Goal: Task Accomplishment & Management: Complete application form

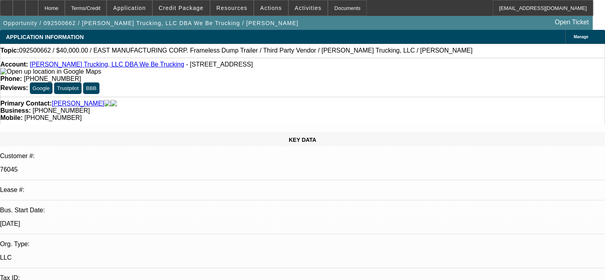
select select "0"
select select "6"
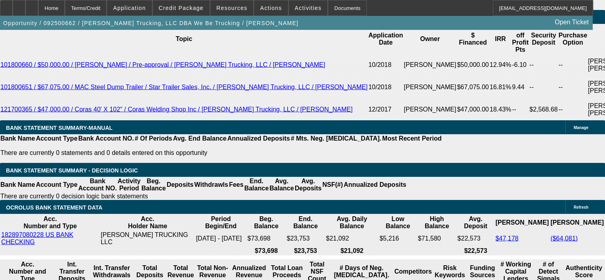
scroll to position [1522, 0]
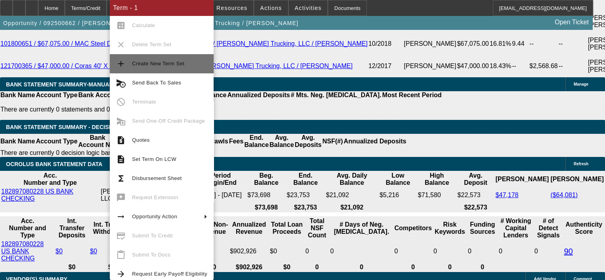
click at [165, 70] on button "add Create New Term Set" at bounding box center [162, 63] width 104 height 19
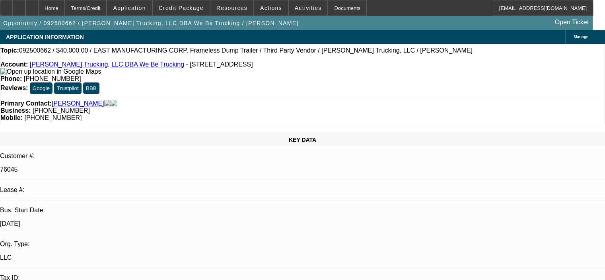
select select "0"
select select "6"
select select "0"
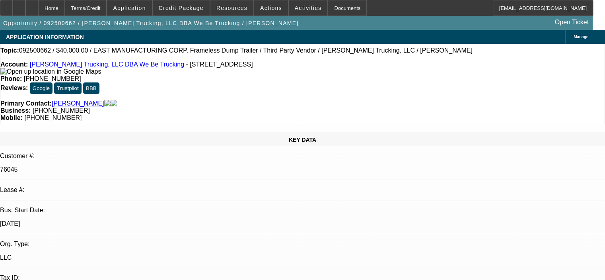
select select "0"
select select "6"
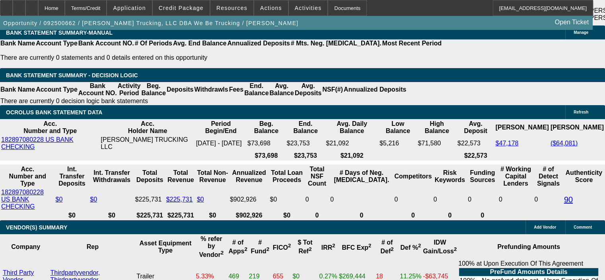
scroll to position [1592, 0]
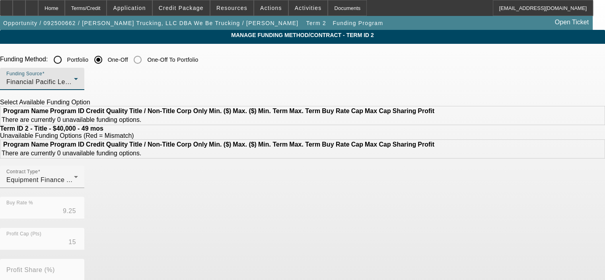
click at [74, 86] on div "Financial Pacific Leasing, Inc." at bounding box center [40, 82] width 68 height 10
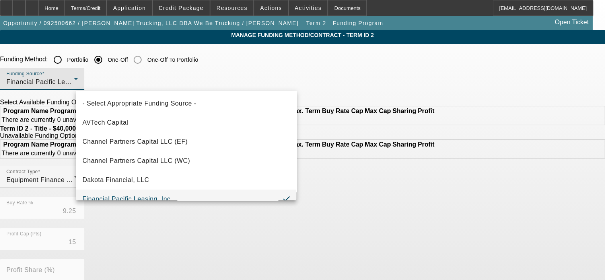
scroll to position [8, 0]
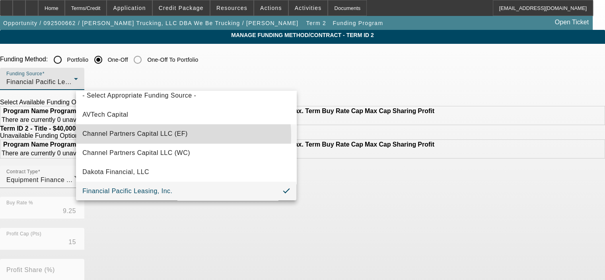
click at [175, 135] on span "Channel Partners Capital LLC (EF)" at bounding box center [134, 134] width 105 height 10
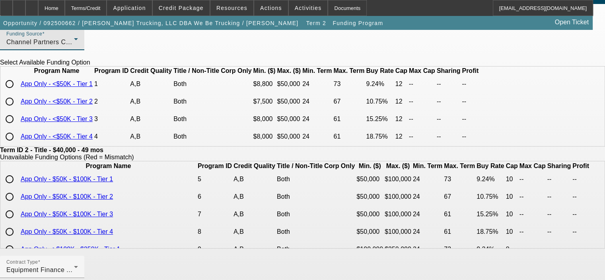
scroll to position [0, 0]
click at [18, 110] on input "radio" at bounding box center [10, 102] width 16 height 16
radio input "true"
type input "10.75"
type input "12"
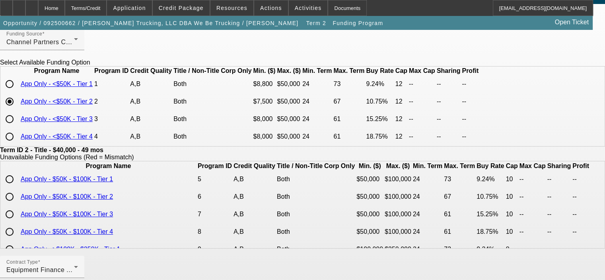
scroll to position [14, 0]
click at [559, 111] on app-term-manage-funding "Manage Funding Method/Contract - Term ID 2 Funding Method: Portfolio One-Off On…" at bounding box center [302, 259] width 605 height 538
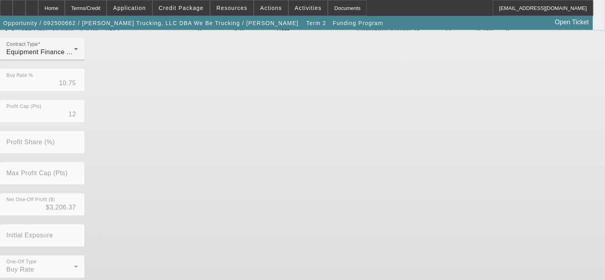
scroll to position [269, 0]
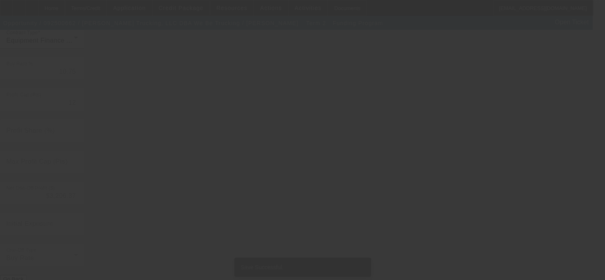
type input "9.25"
type input "15"
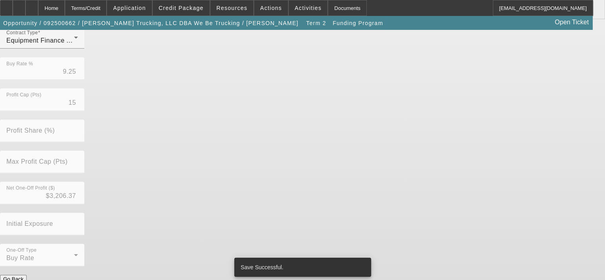
scroll to position [0, 0]
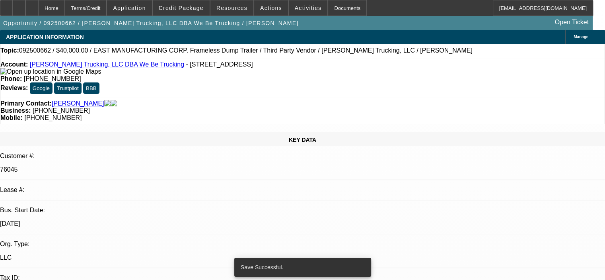
select select "0"
select select "6"
select select "0"
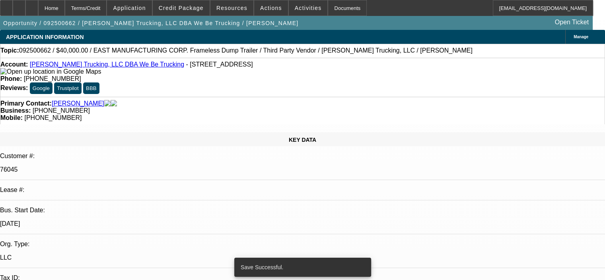
select select "0"
select select "6"
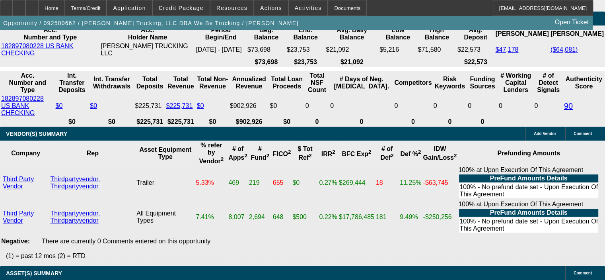
scroll to position [1681, 0]
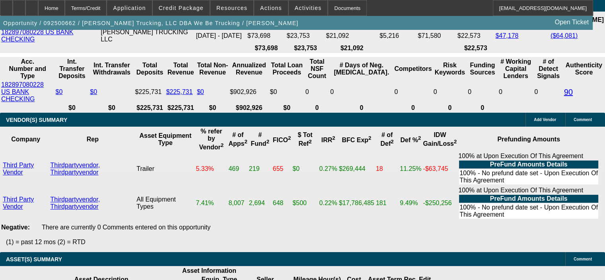
drag, startPoint x: 156, startPoint y: 122, endPoint x: 177, endPoint y: 119, distance: 21.7
type input "1"
type input "UNKNOWN"
type input "$850.46"
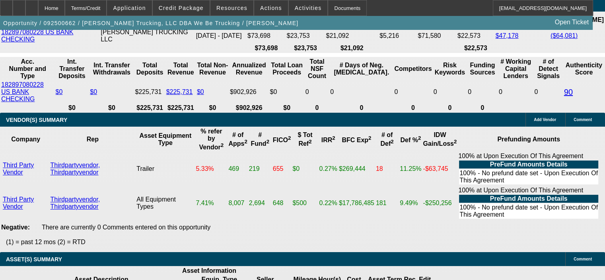
type input "10"
type input "$1,014.50"
type input "10.5"
type input "$1,024.14"
type input "10.5"
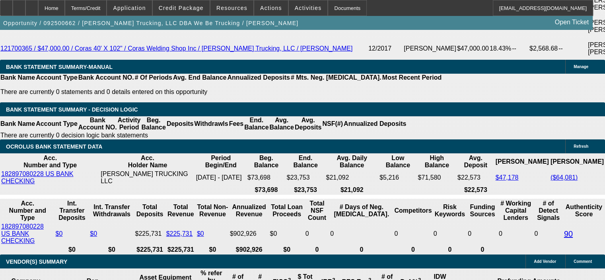
scroll to position [1522, 0]
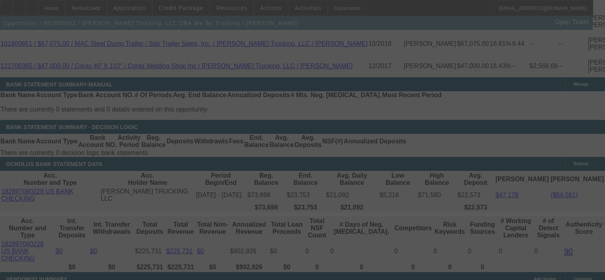
select select "0"
select select "6"
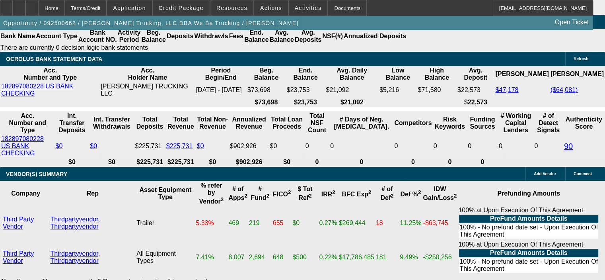
scroll to position [1602, 0]
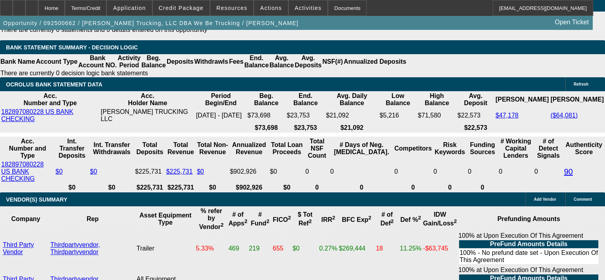
drag, startPoint x: 152, startPoint y: 203, endPoint x: 177, endPoint y: 202, distance: 25.1
type input "UNKNOWN"
type input "1"
type input "$850.46"
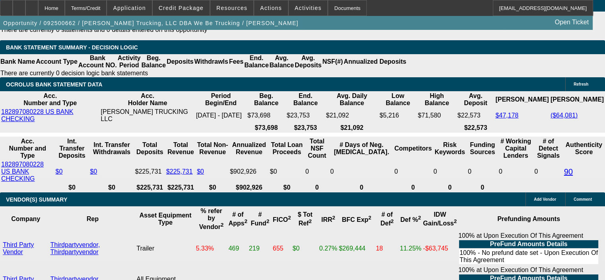
type input "10."
type input "$1,014.50"
type input "10.9"
type input "$1,031.88"
type input "10.9"
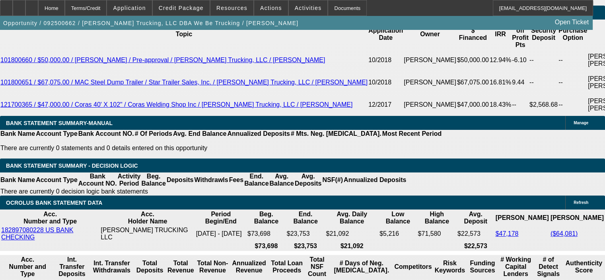
scroll to position [1482, 0]
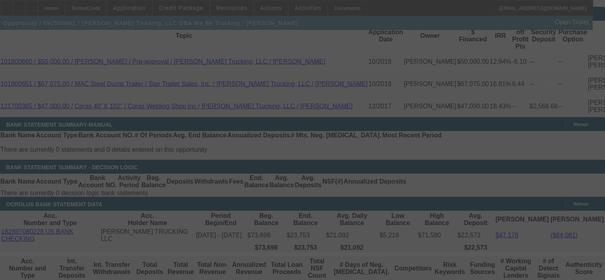
select select "0"
select select "6"
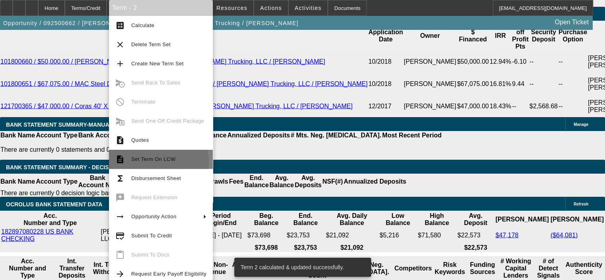
click at [142, 162] on span "Set Term On LCW" at bounding box center [168, 159] width 75 height 10
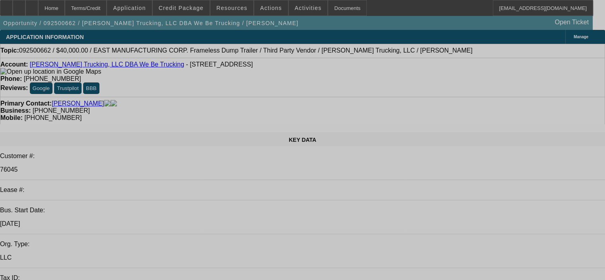
select select "0"
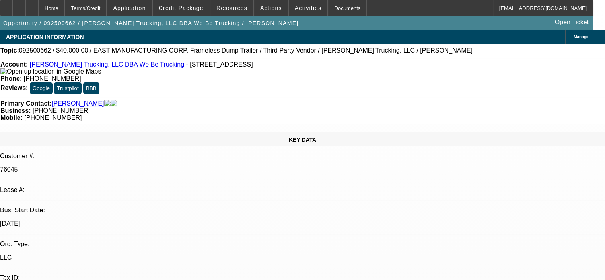
select select "0"
select select "6"
select select "0"
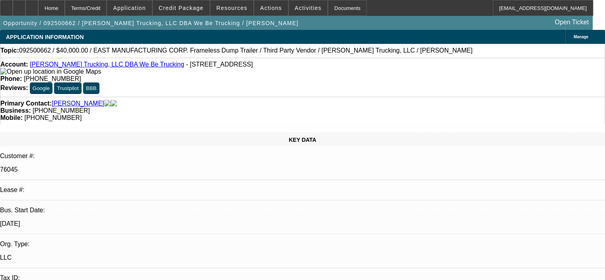
select select "0"
select select "6"
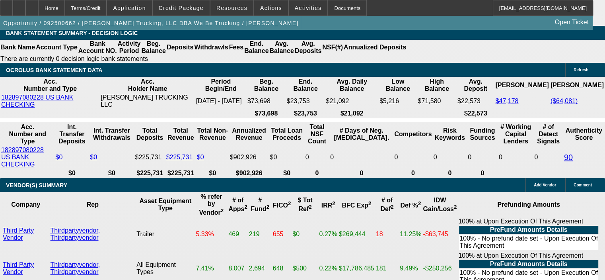
scroll to position [1562, 0]
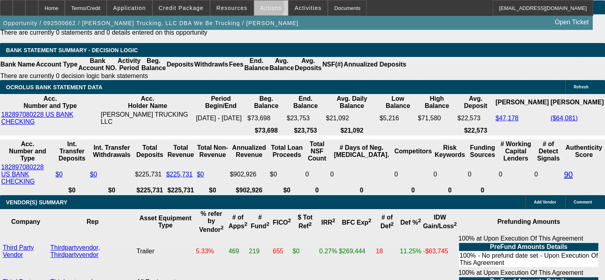
click at [263, 9] on span "Actions" at bounding box center [271, 8] width 22 height 6
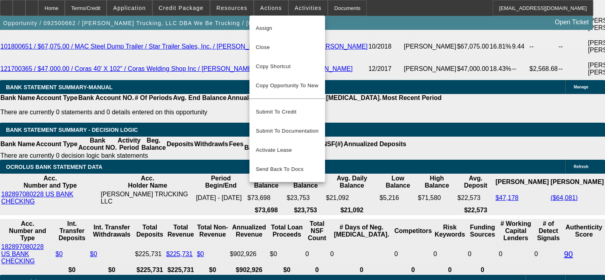
scroll to position [1363, 0]
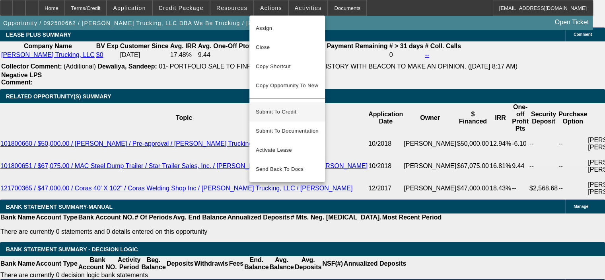
click at [277, 110] on button "Submit To Credit" at bounding box center [287, 111] width 76 height 19
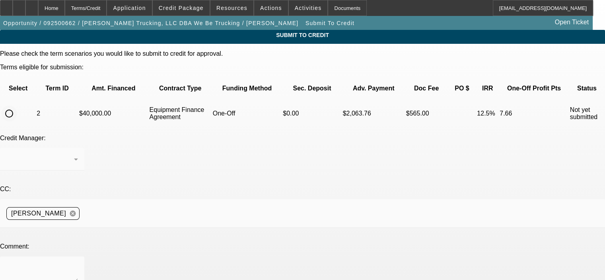
click at [17, 105] on input "radio" at bounding box center [9, 113] width 16 height 16
radio input "true"
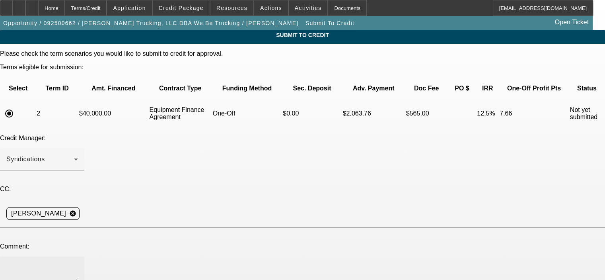
click at [78, 256] on div at bounding box center [42, 272] width 72 height 32
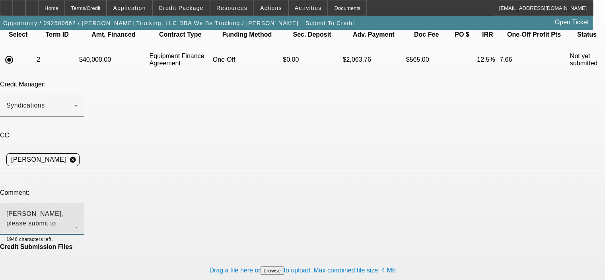
scroll to position [58, 0]
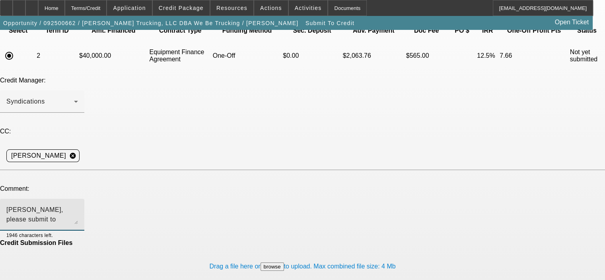
type textarea "George, please submit to Channel Partners, thanks. Bob"
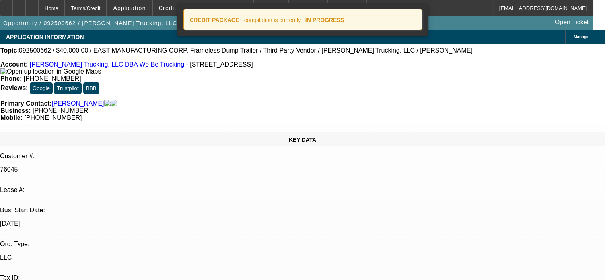
select select "0"
select select "6"
select select "0"
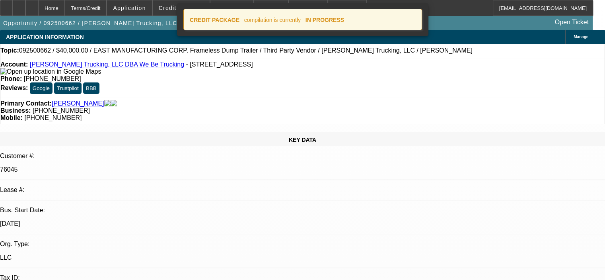
select select "0"
select select "6"
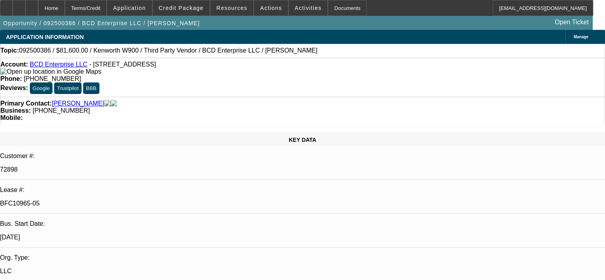
select select "0.15"
select select "2"
select select "0"
select select "6"
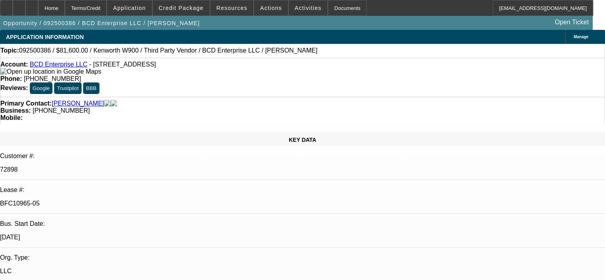
select select "0.15"
select select "2"
select select "0"
select select "6"
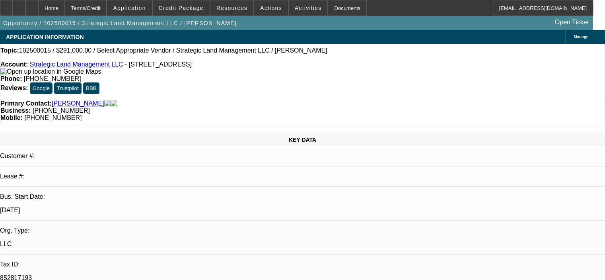
select select "0"
select select "2"
select select "0.1"
select select "1"
select select "2"
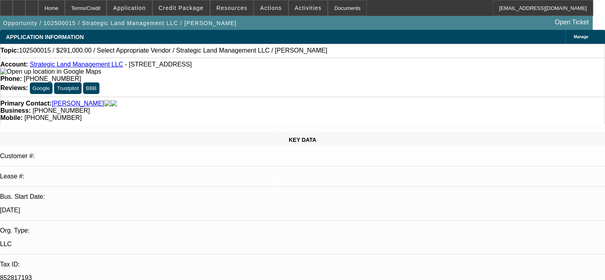
select select "4"
click at [146, 8] on span "Application" at bounding box center [129, 8] width 33 height 6
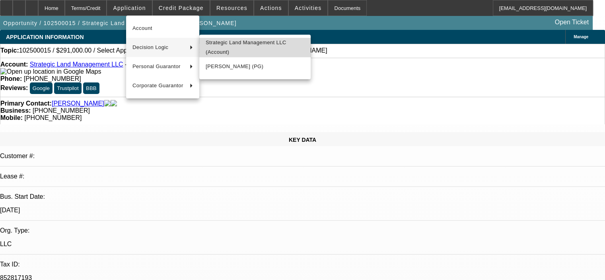
click at [242, 47] on span "Strategic Land Management LLC (Account)" at bounding box center [255, 47] width 99 height 19
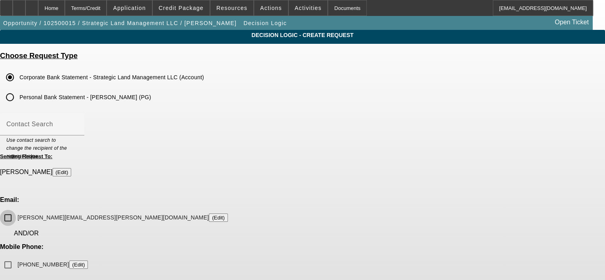
click at [16, 210] on input "john.culpepper@strategiclandmgmt.com (Edit)" at bounding box center [8, 218] width 16 height 16
checkbox input "true"
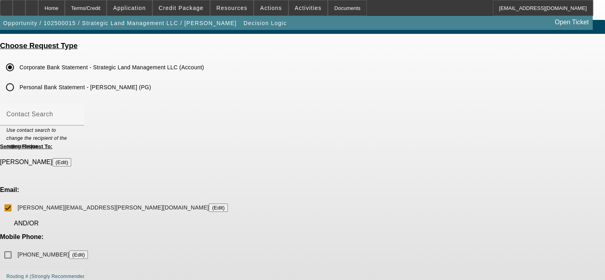
scroll to position [16, 0]
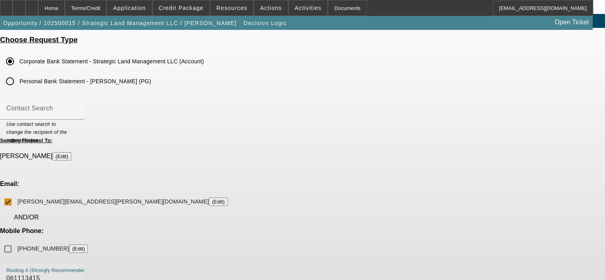
type input "061113415"
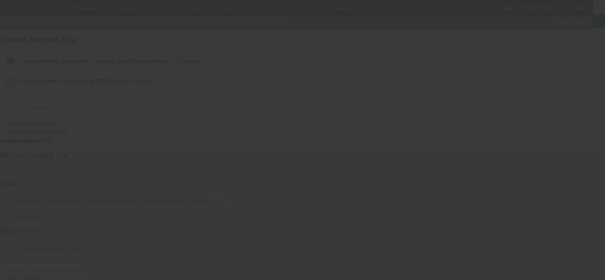
checkbox input "false"
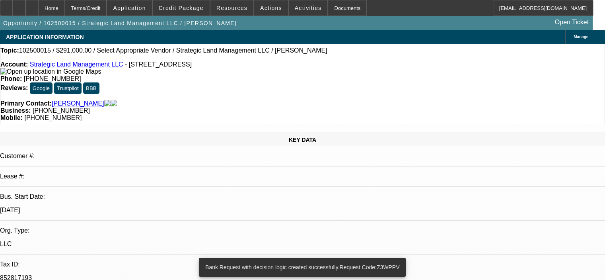
select select "0"
select select "2"
select select "0.1"
select select "4"
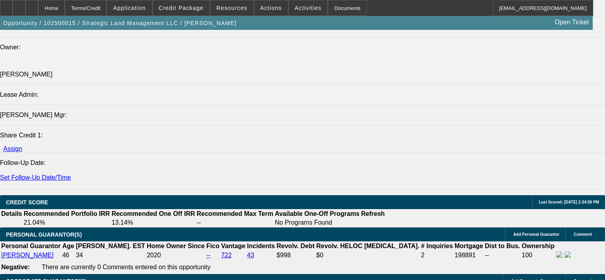
scroll to position [995, 0]
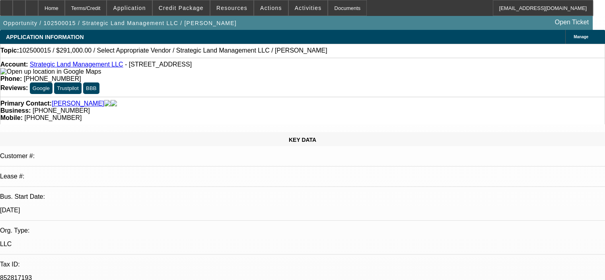
select select "0"
select select "2"
select select "0.1"
select select "4"
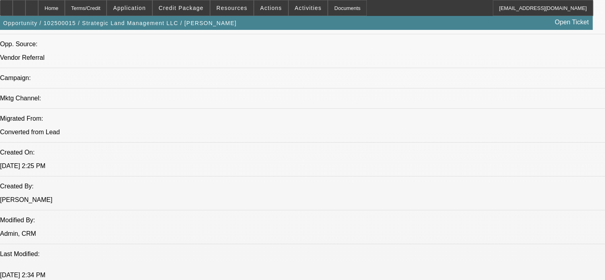
scroll to position [438, 0]
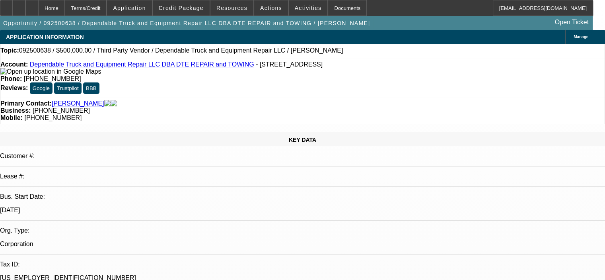
select select "0"
select select "2"
select select "0.1"
select select "4"
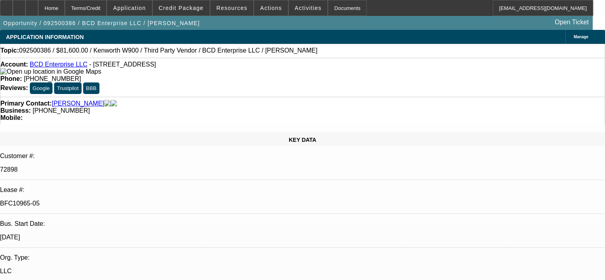
select select "0.15"
select select "2"
select select "0"
select select "6"
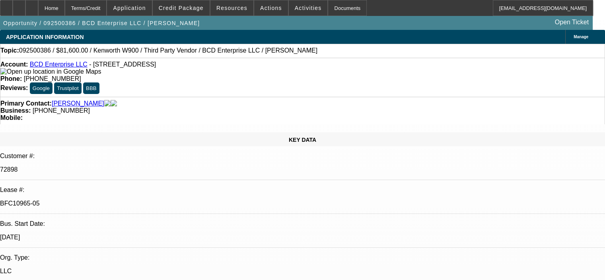
select select "0.15"
select select "2"
select select "0"
select select "6"
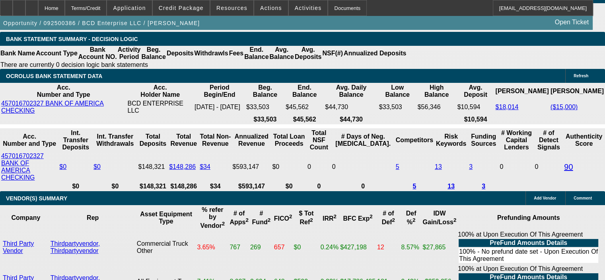
scroll to position [1783, 0]
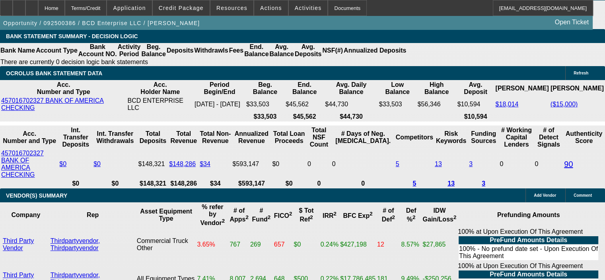
drag, startPoint x: 574, startPoint y: 233, endPoint x: 579, endPoint y: 199, distance: 34.6
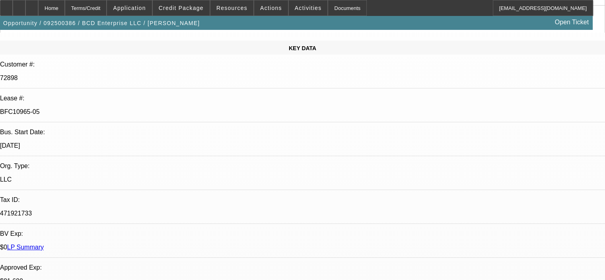
scroll to position [0, 0]
